Goal: Task Accomplishment & Management: Use online tool/utility

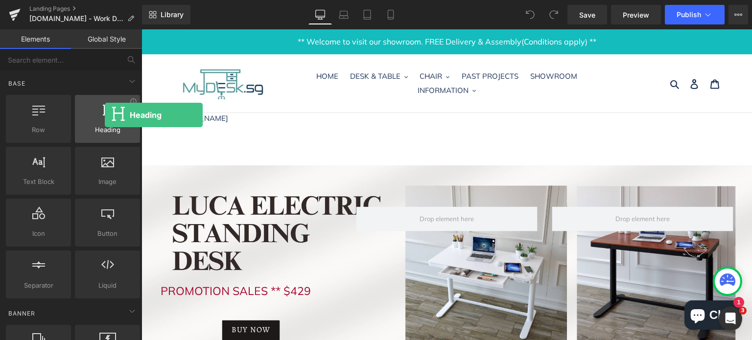
click at [105, 115] on div at bounding box center [107, 114] width 59 height 22
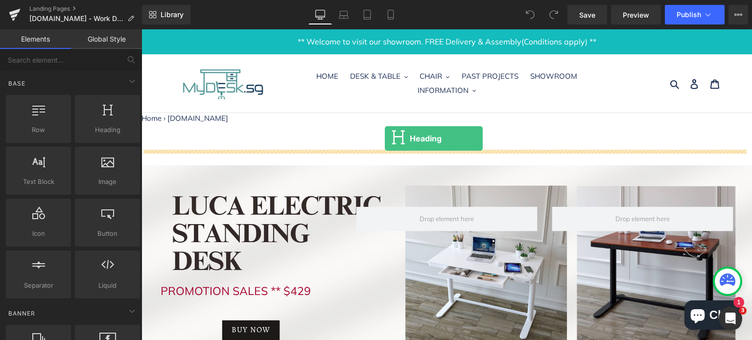
drag, startPoint x: 241, startPoint y: 143, endPoint x: 385, endPoint y: 139, distance: 144.1
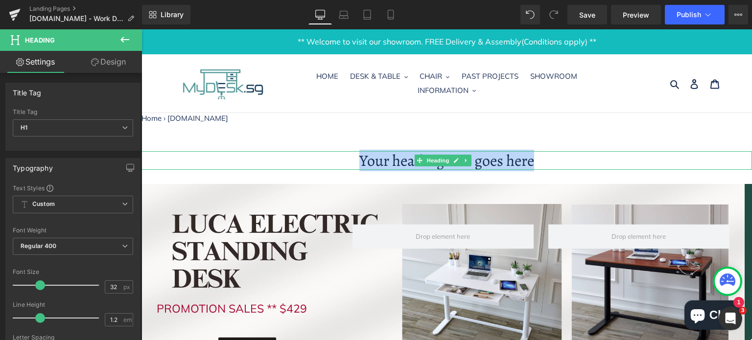
drag, startPoint x: 359, startPoint y: 158, endPoint x: 531, endPoint y: 165, distance: 172.5
click at [531, 165] on h1 "Your heading text goes here" at bounding box center [447, 160] width 611 height 19
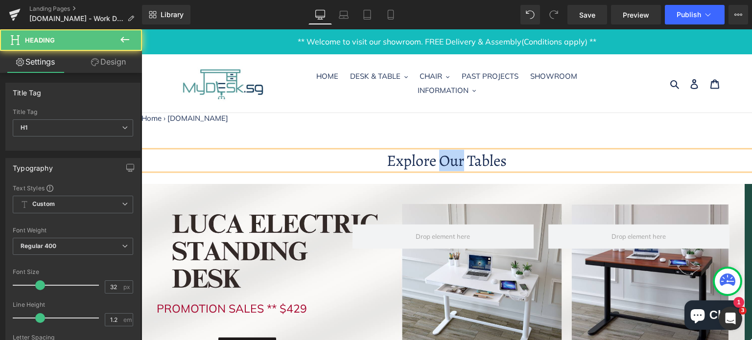
drag, startPoint x: 461, startPoint y: 159, endPoint x: 437, endPoint y: 159, distance: 24.0
click at [437, 159] on h1 "Explore Our Tables" at bounding box center [447, 160] width 611 height 19
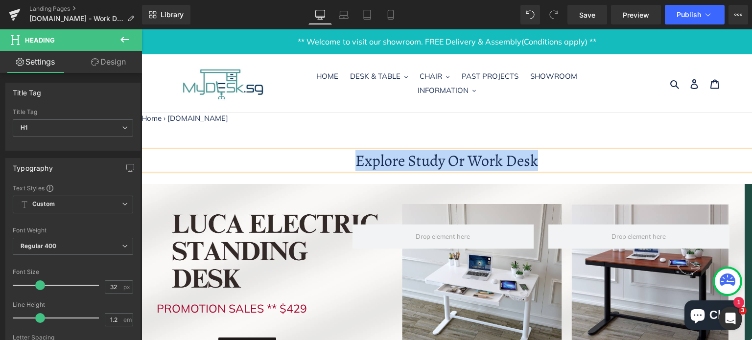
drag, startPoint x: 547, startPoint y: 163, endPoint x: 353, endPoint y: 157, distance: 194.0
click at [353, 157] on h1 "Explore Study Or Work Desk" at bounding box center [447, 160] width 611 height 19
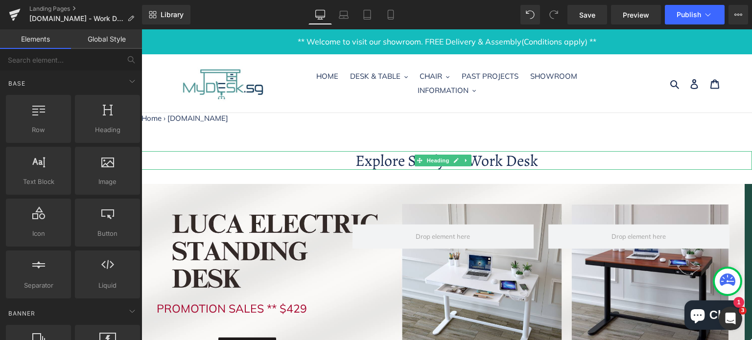
click at [538, 160] on h1 "Explore Study Or Work Desk" at bounding box center [447, 160] width 611 height 19
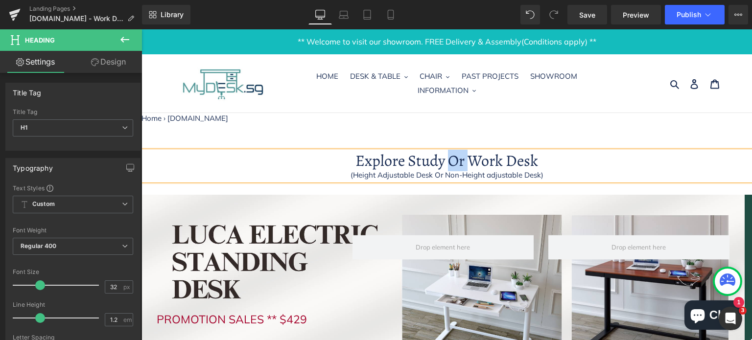
drag, startPoint x: 464, startPoint y: 157, endPoint x: 449, endPoint y: 162, distance: 16.0
click at [449, 162] on h1 "Explore Study Or Work Desk" at bounding box center [447, 160] width 611 height 19
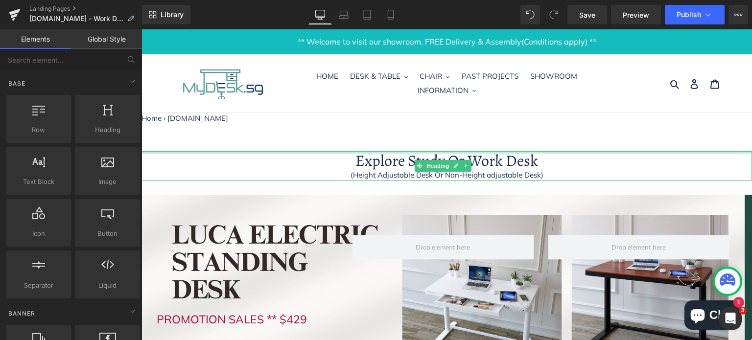
click at [376, 152] on div at bounding box center [447, 152] width 611 height 2
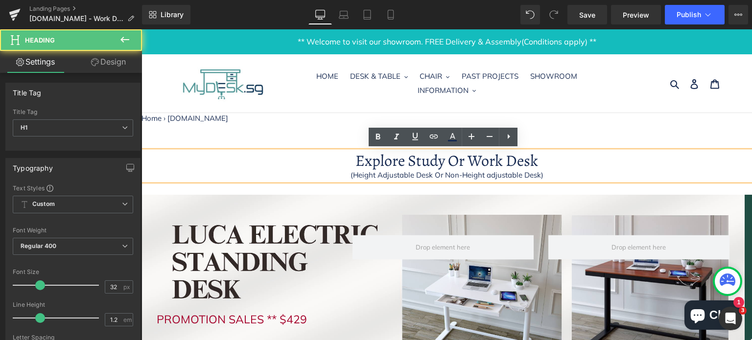
drag, startPoint x: 402, startPoint y: 162, endPoint x: 358, endPoint y: 161, distance: 43.6
click at [358, 161] on h1 "Explore Study Or Work Desk" at bounding box center [447, 160] width 611 height 19
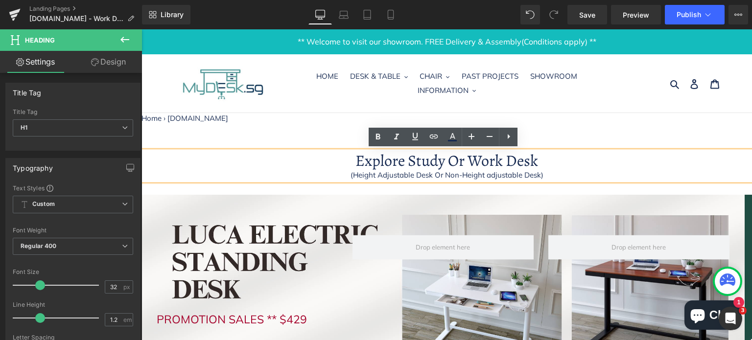
click at [351, 158] on h1 "Explore Study Or Work Desk" at bounding box center [447, 160] width 611 height 19
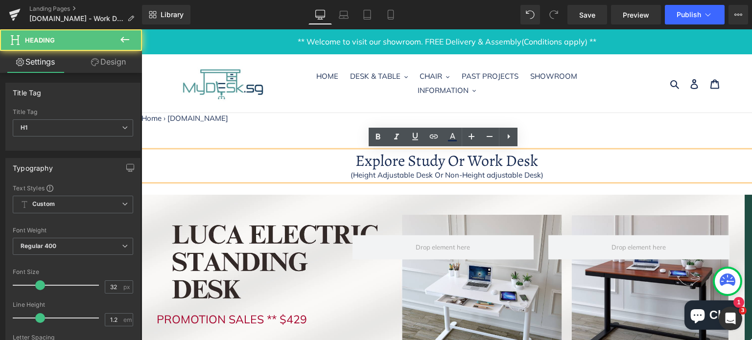
click at [383, 160] on h1 "Explore Study Or Work Desk" at bounding box center [447, 160] width 611 height 19
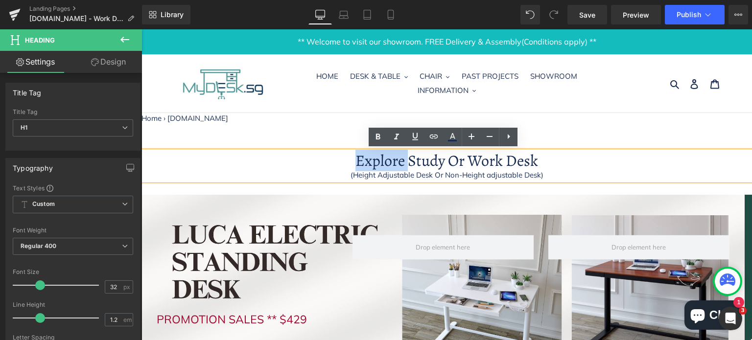
drag, startPoint x: 403, startPoint y: 161, endPoint x: 352, endPoint y: 161, distance: 51.4
click at [352, 161] on h1 "Explore Study Or Work Desk" at bounding box center [447, 160] width 611 height 19
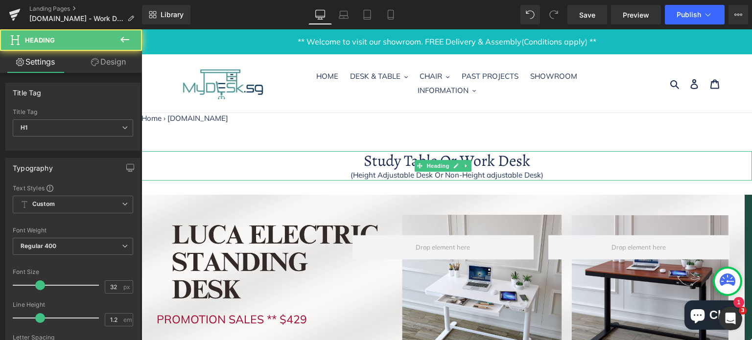
click at [513, 164] on h1 "Study Table Or Work Desk" at bounding box center [447, 160] width 611 height 19
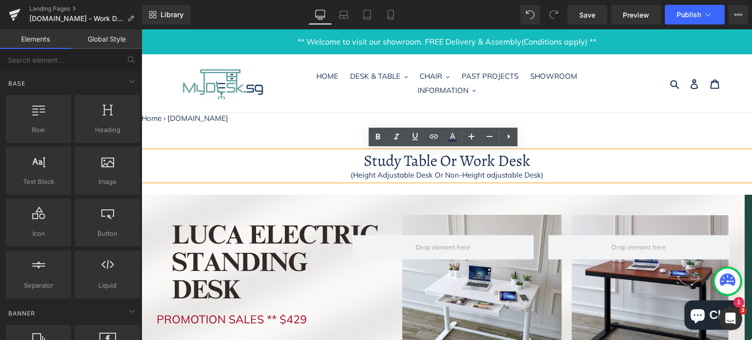
click at [572, 121] on nav "Home › [DOMAIN_NAME]" at bounding box center [447, 118] width 611 height 11
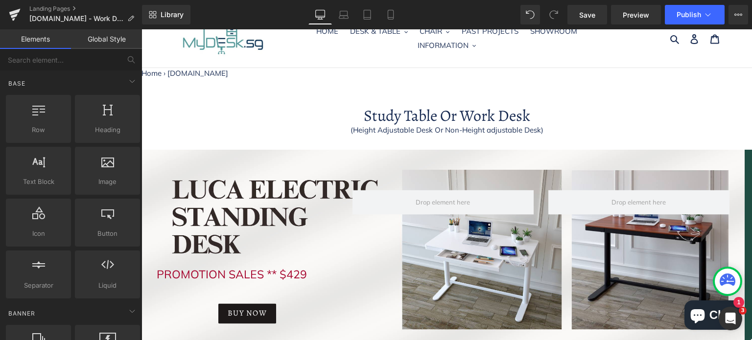
scroll to position [49, 0]
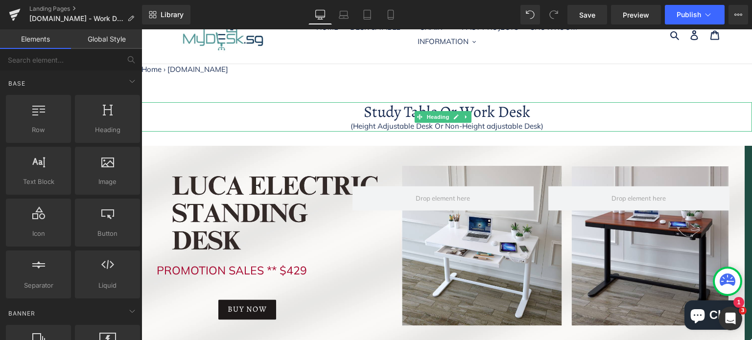
click at [455, 107] on h1 "Study Table Or Work Desk" at bounding box center [447, 111] width 611 height 19
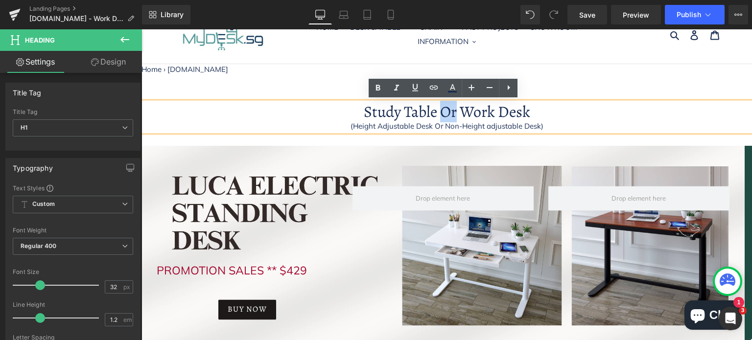
drag, startPoint x: 449, startPoint y: 112, endPoint x: 440, endPoint y: 114, distance: 8.9
click at [440, 114] on h1 "Study Table Or Work Desk" at bounding box center [447, 111] width 611 height 19
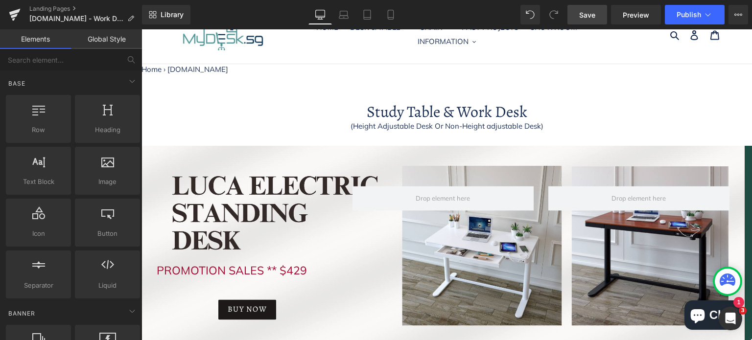
click at [587, 11] on span "Save" at bounding box center [587, 15] width 16 height 10
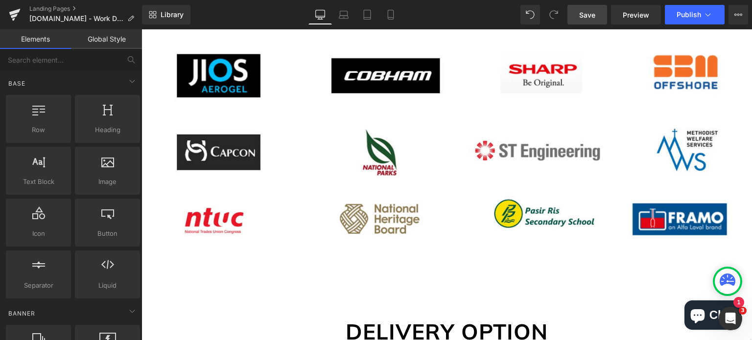
scroll to position [3036, 0]
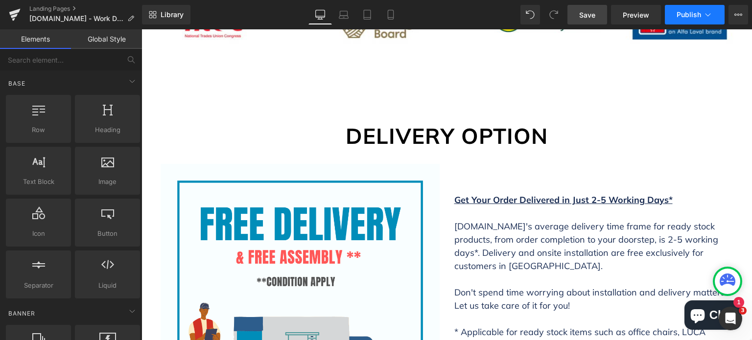
click at [677, 11] on span "Publish" at bounding box center [689, 15] width 24 height 8
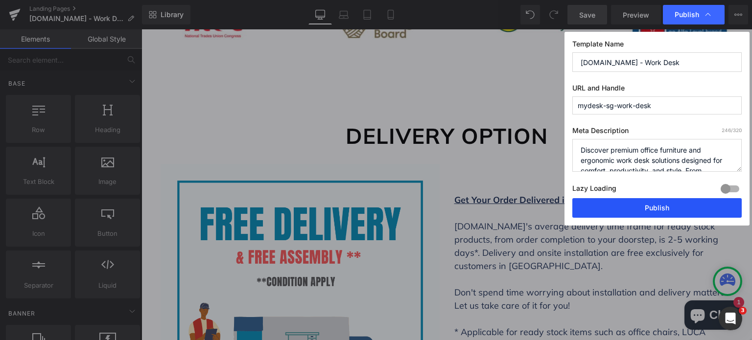
click at [668, 206] on button "Publish" at bounding box center [657, 208] width 169 height 20
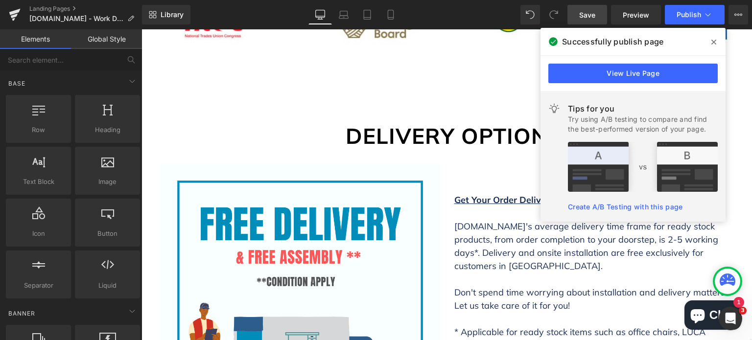
click at [716, 43] on icon at bounding box center [714, 42] width 5 height 5
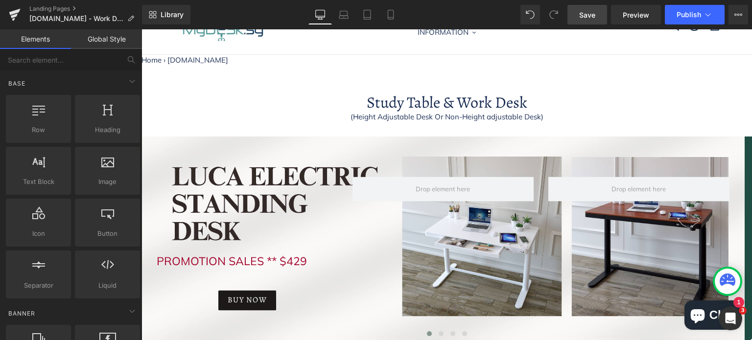
scroll to position [98, 0]
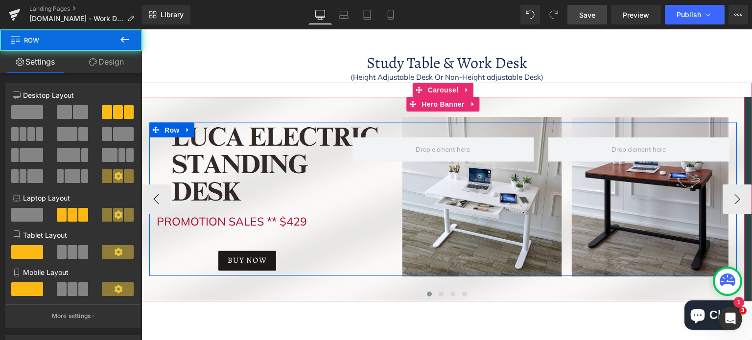
click at [346, 212] on div "Heading PROMOTION SALES ** $429 Text Block BUY NOW [GEOGRAPHIC_DATA]" at bounding box center [443, 199] width 588 height 153
click at [406, 215] on div "Heading PROMOTION SALES ** $429 Text Block BUY NOW [GEOGRAPHIC_DATA]" at bounding box center [443, 199] width 588 height 153
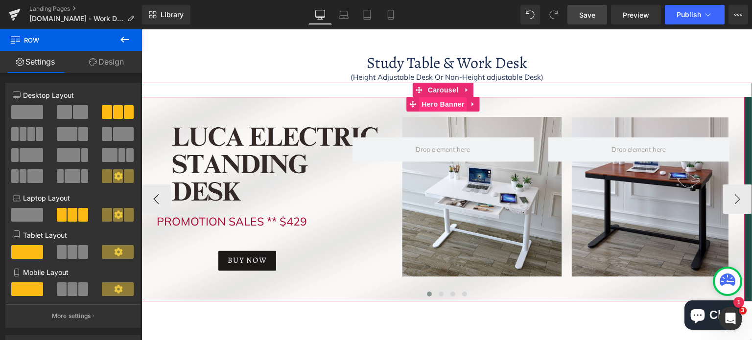
click at [443, 99] on span "Hero Banner" at bounding box center [443, 104] width 48 height 15
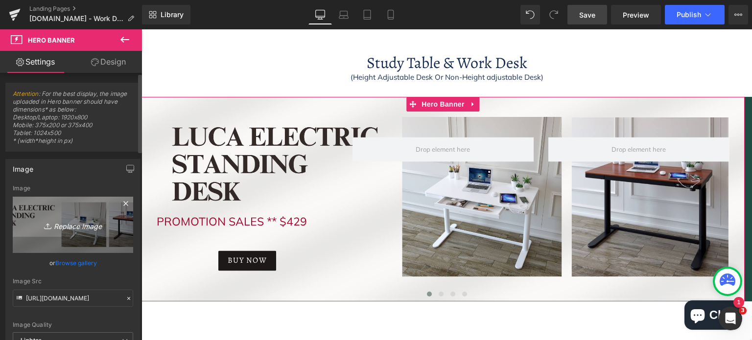
click at [80, 212] on link "Replace Image" at bounding box center [73, 225] width 120 height 56
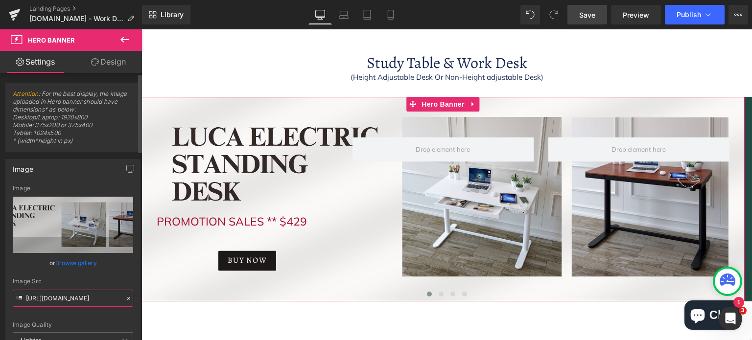
click at [110, 298] on input "[URL][DOMAIN_NAME]" at bounding box center [73, 298] width 120 height 17
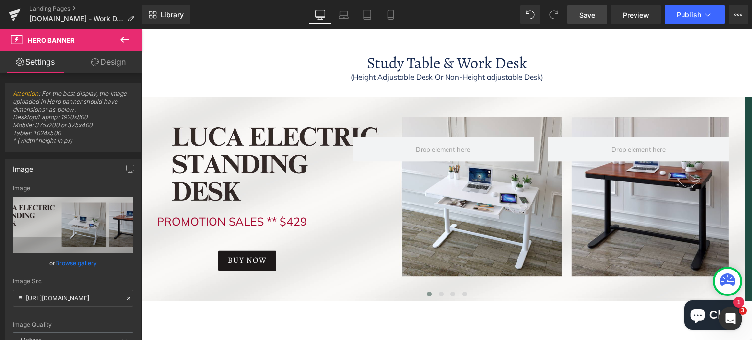
scroll to position [0, 0]
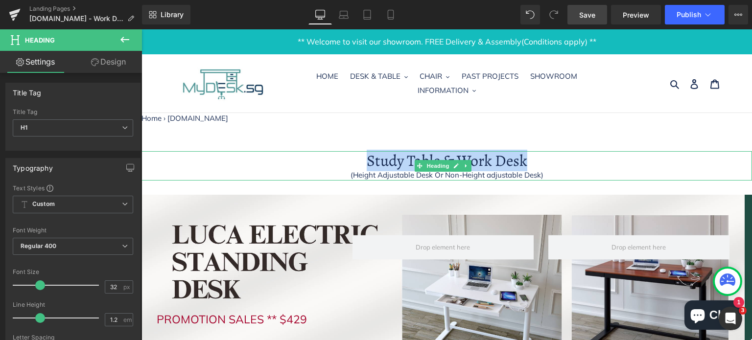
drag, startPoint x: 362, startPoint y: 158, endPoint x: 533, endPoint y: 160, distance: 170.4
click at [533, 160] on h1 "Study Table & Work Desk" at bounding box center [447, 160] width 611 height 19
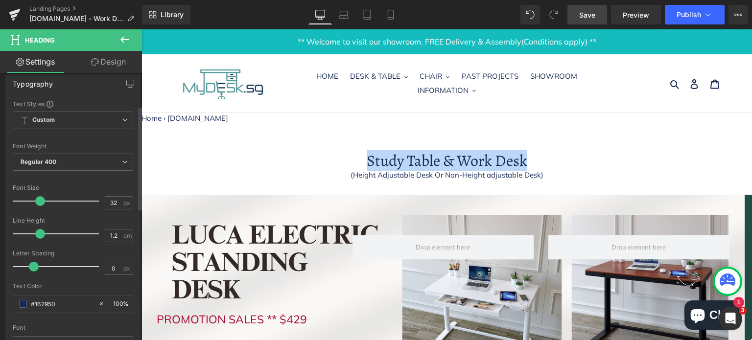
scroll to position [98, 0]
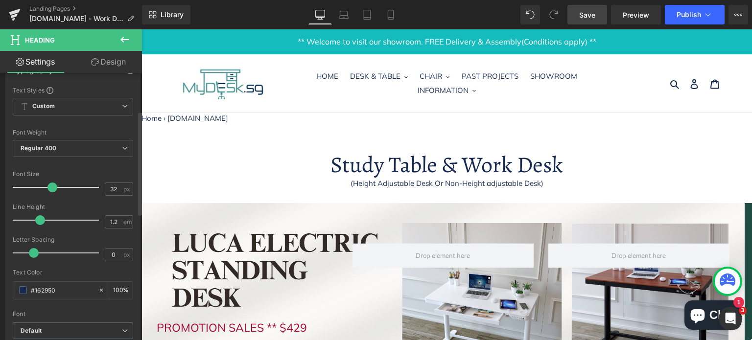
drag, startPoint x: 40, startPoint y: 184, endPoint x: 51, endPoint y: 187, distance: 11.8
click at [51, 187] on span at bounding box center [53, 188] width 10 height 10
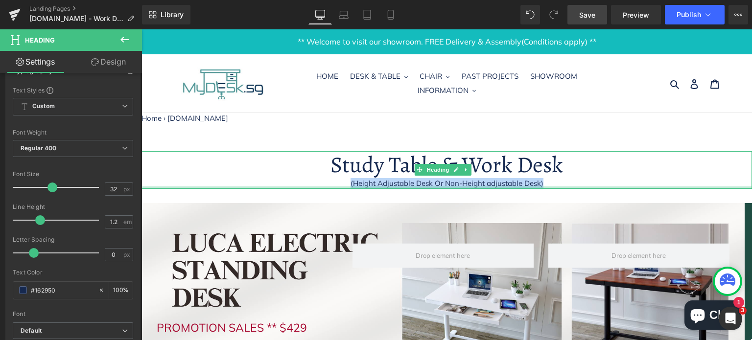
drag, startPoint x: 349, startPoint y: 181, endPoint x: 537, endPoint y: 186, distance: 188.1
click at [537, 186] on div "Study Table & Work Desk (Height Adjustable Desk Or Non-Height adjustable Desk) …" at bounding box center [447, 170] width 611 height 38
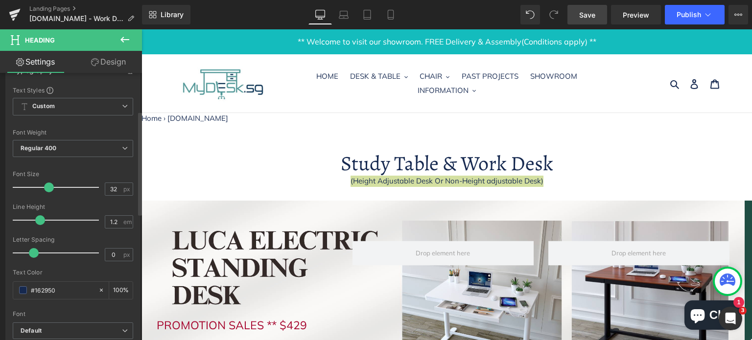
click at [48, 185] on span at bounding box center [49, 188] width 10 height 10
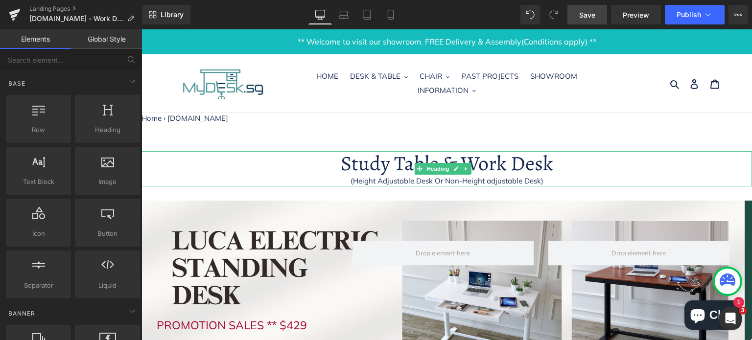
click at [358, 180] on div "(Height Adjustable Desk Or Non-Height adjustable Desk)" at bounding box center [447, 181] width 611 height 11
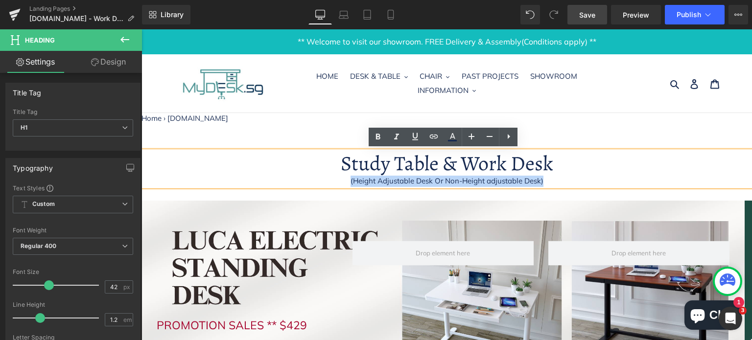
drag, startPoint x: 350, startPoint y: 182, endPoint x: 541, endPoint y: 184, distance: 191.0
click at [541, 184] on div "(Height Adjustable Desk Or Non-Height adjustable Desk)" at bounding box center [447, 181] width 611 height 11
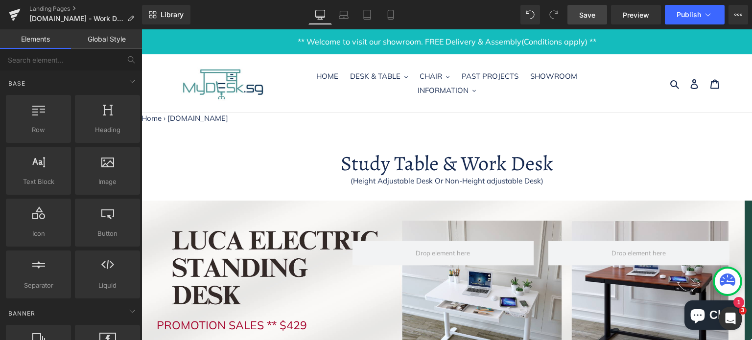
click at [302, 118] on nav "Home › [DOMAIN_NAME]" at bounding box center [447, 118] width 611 height 11
click at [589, 19] on span "Save" at bounding box center [587, 15] width 16 height 10
